Goal: Task Accomplishment & Management: Manage account settings

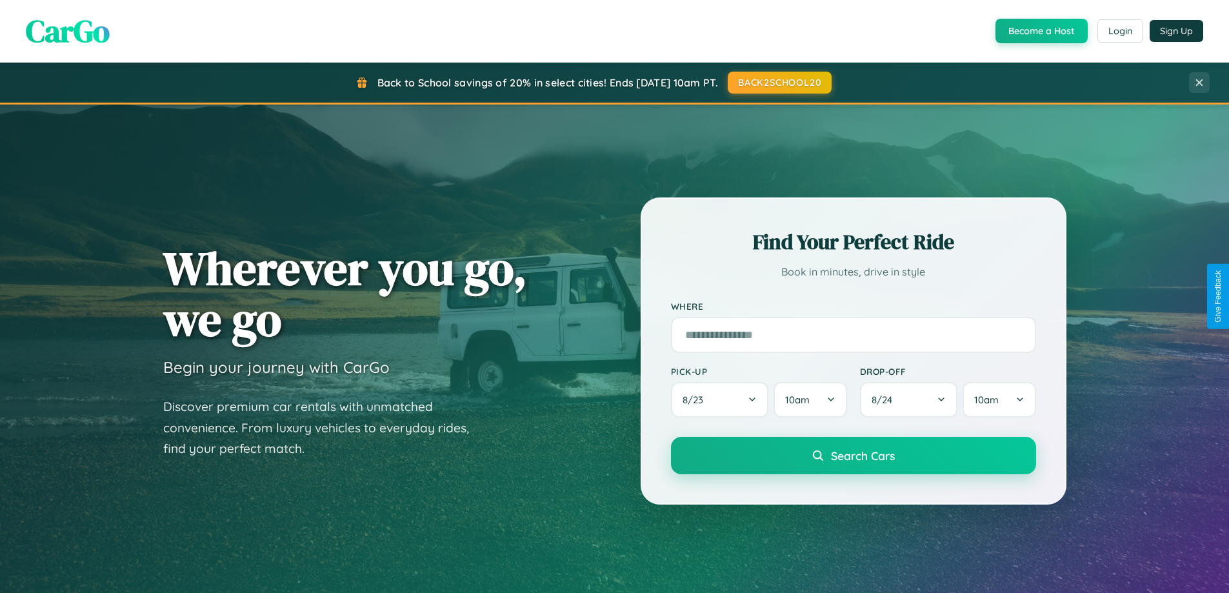
scroll to position [888, 0]
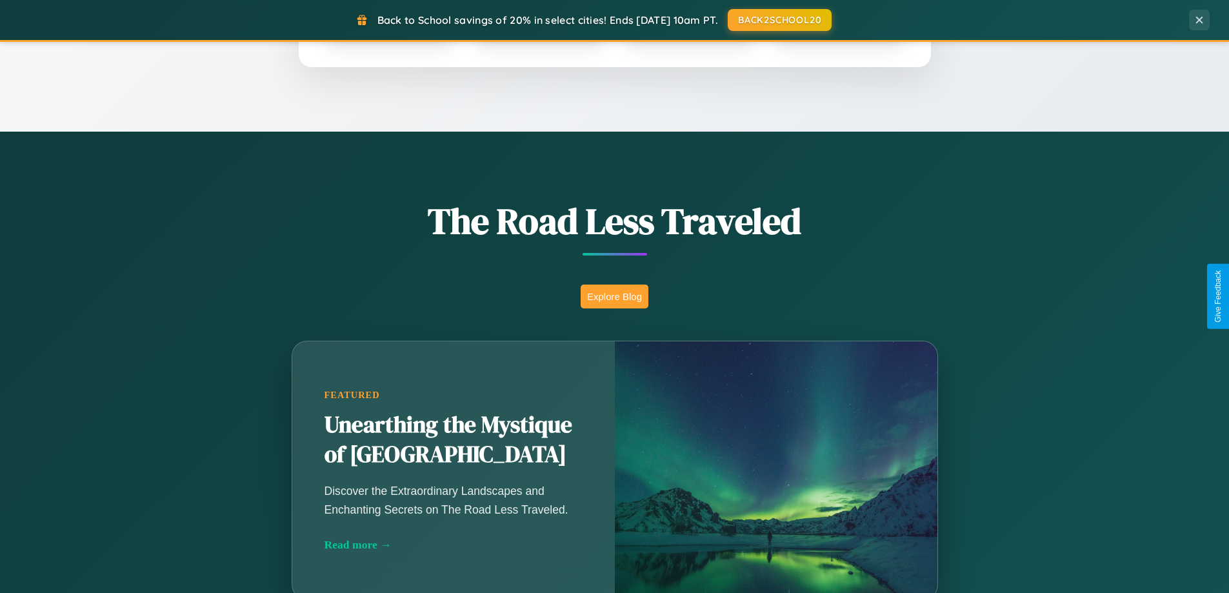
click at [614, 296] on button "Explore Blog" at bounding box center [615, 297] width 68 height 24
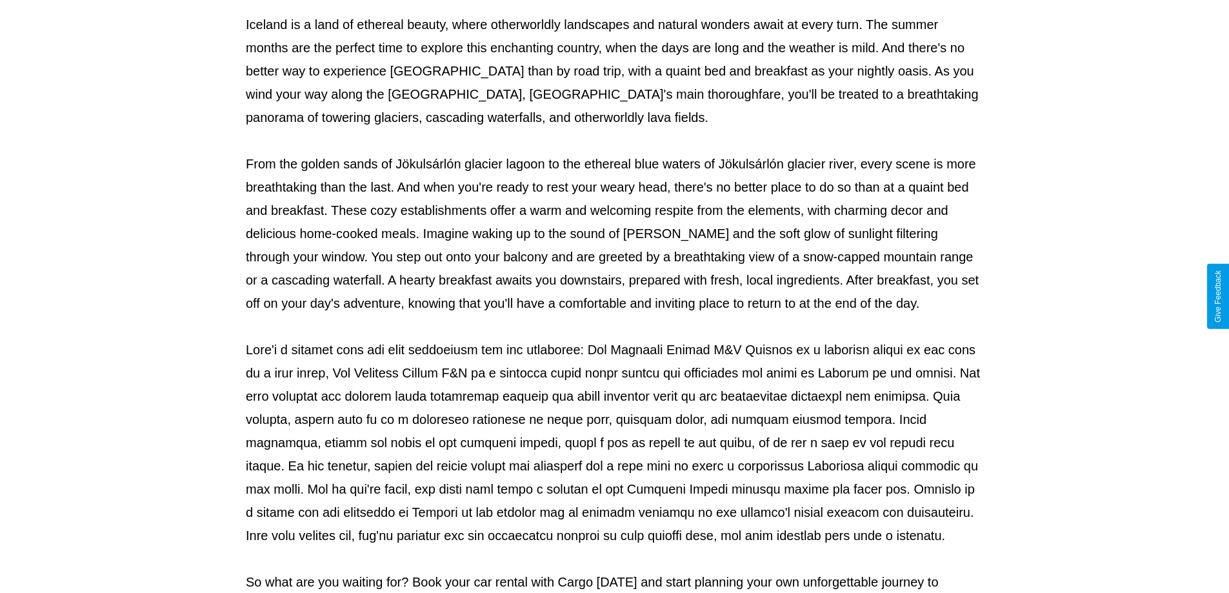
scroll to position [417, 0]
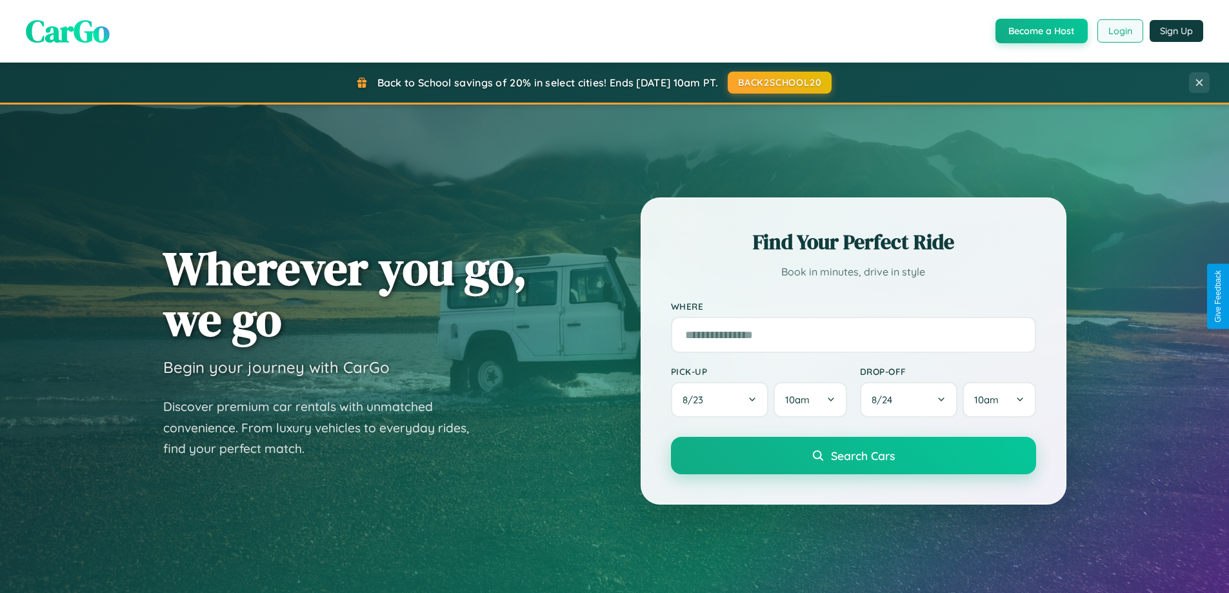
click at [1119, 31] on button "Login" at bounding box center [1121, 30] width 46 height 23
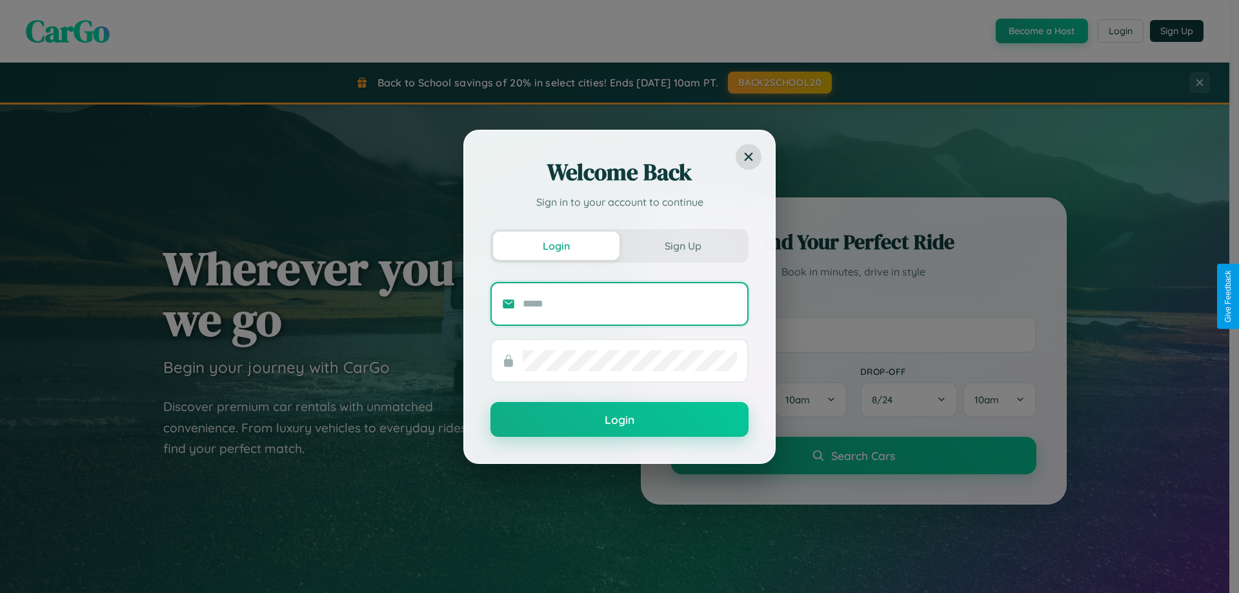
click at [630, 303] on input "text" at bounding box center [630, 304] width 214 height 21
type input "**********"
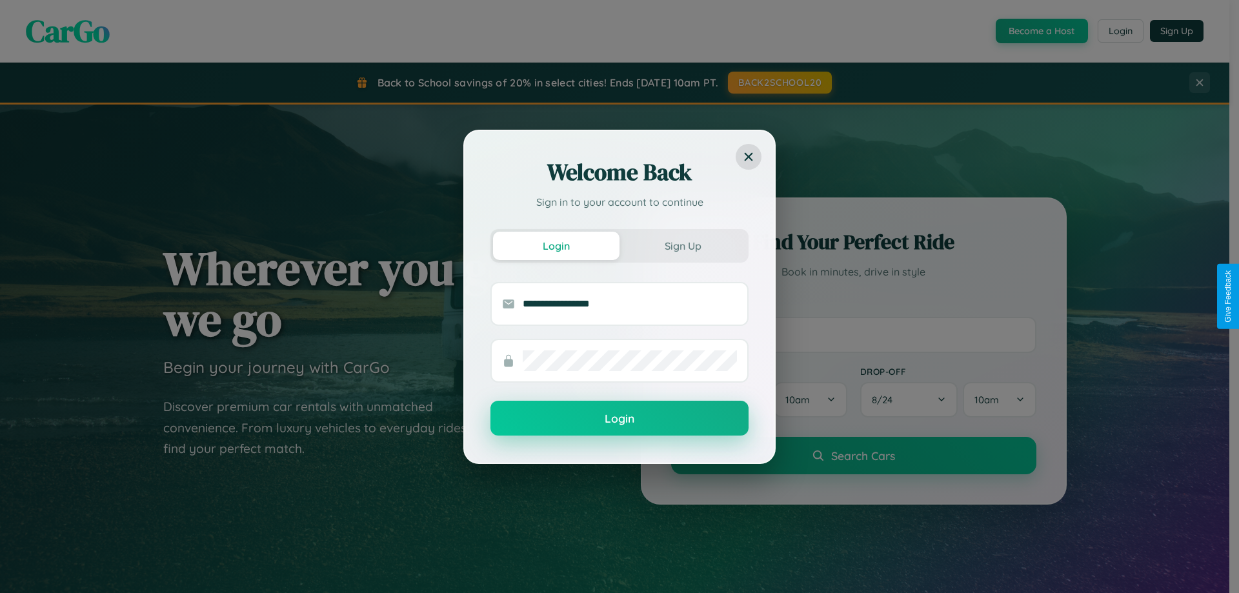
click at [619, 419] on button "Login" at bounding box center [619, 418] width 258 height 35
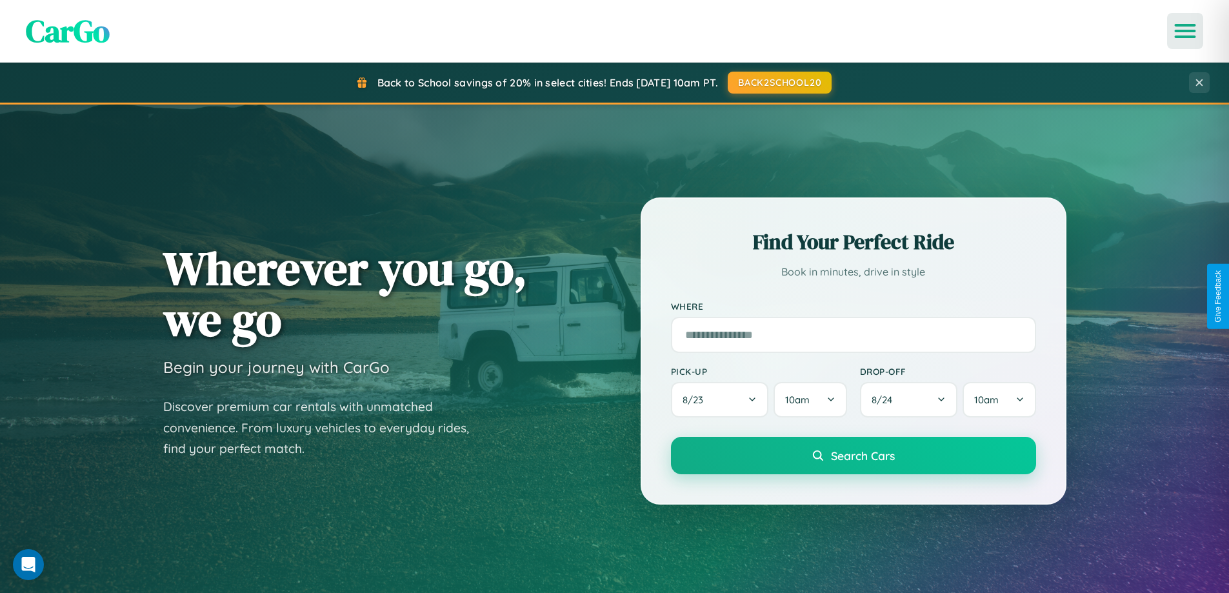
click at [1185, 31] on icon "Open menu" at bounding box center [1185, 31] width 19 height 12
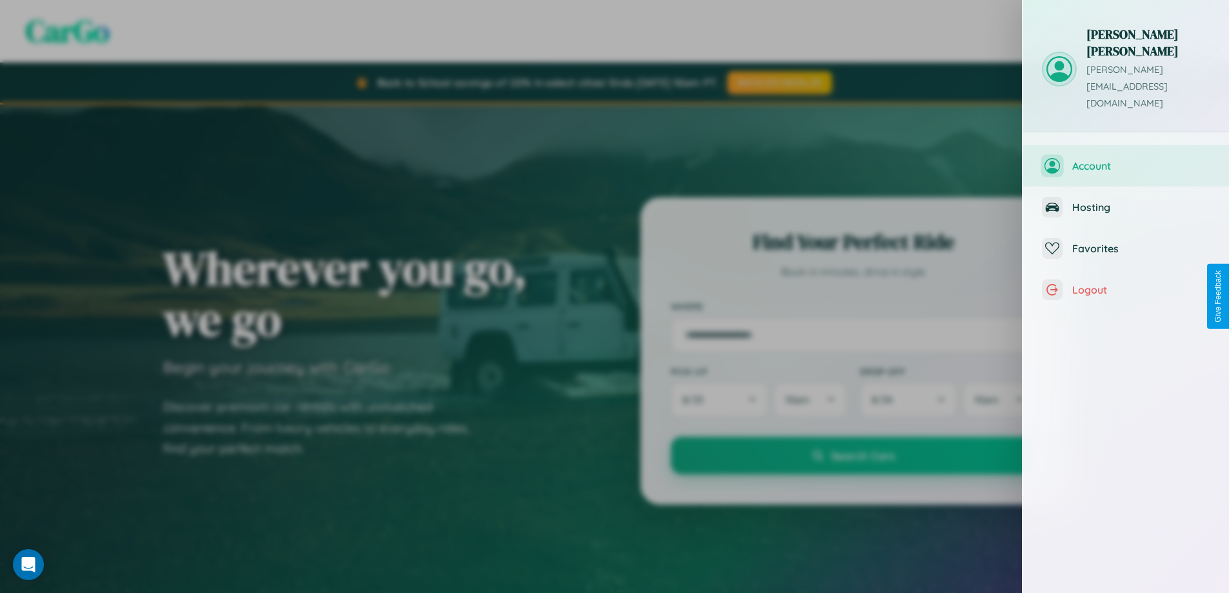
click at [1126, 159] on span "Account" at bounding box center [1140, 165] width 137 height 13
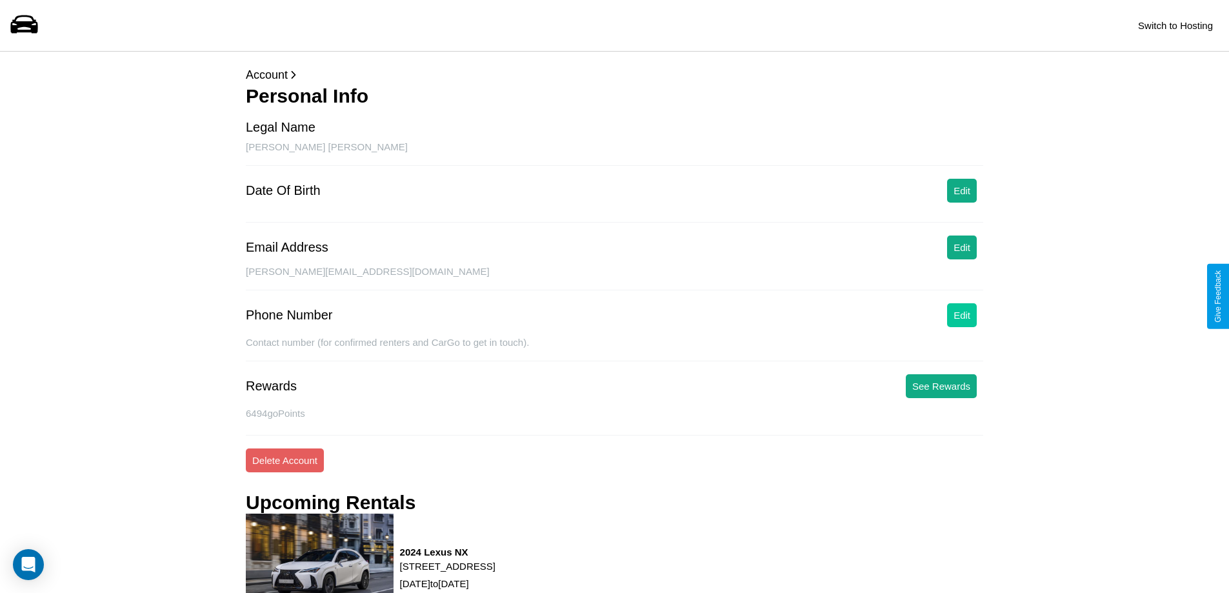
click at [962, 315] on button "Edit" at bounding box center [962, 315] width 30 height 24
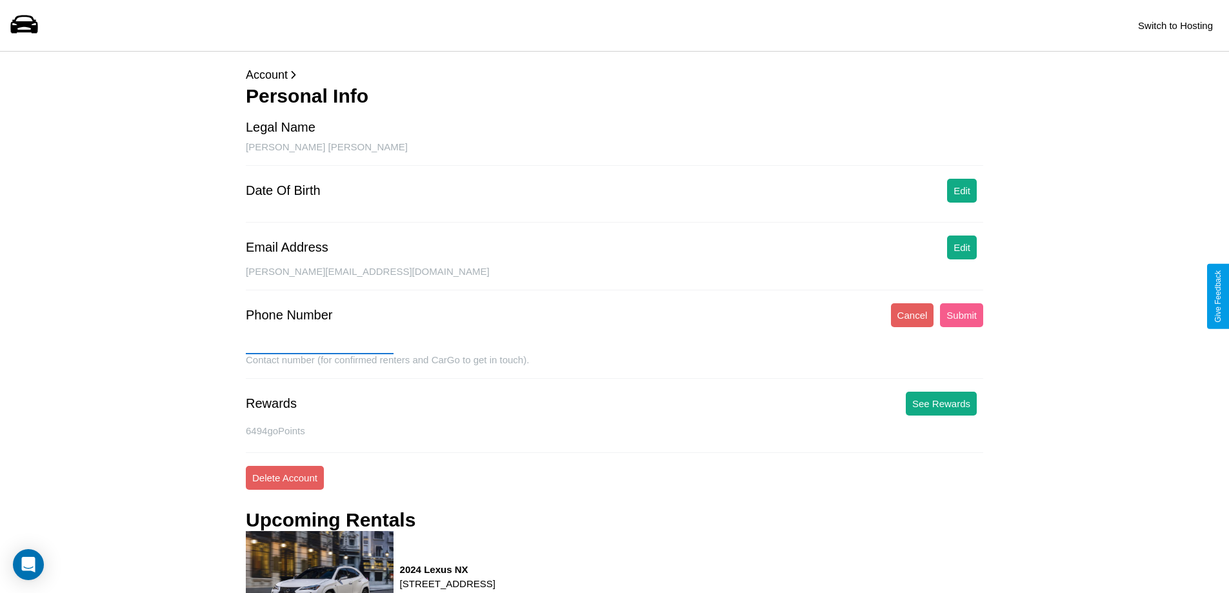
click at [319, 344] on input "text" at bounding box center [320, 344] width 148 height 21
type input "**********"
click at [961, 315] on button "Submit" at bounding box center [961, 315] width 43 height 24
